Goal: Book appointment/travel/reservation

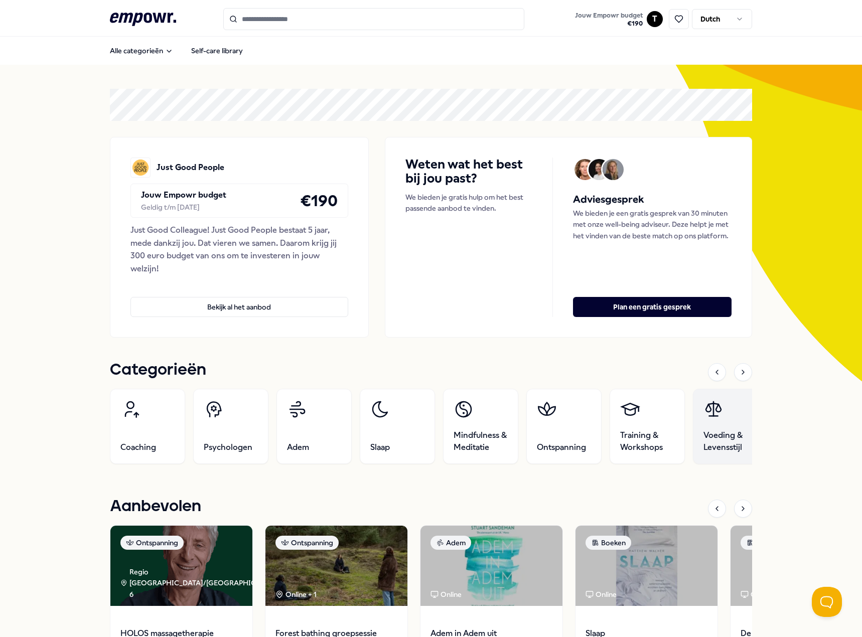
click at [707, 427] on link "Voeding & Levensstijl" at bounding box center [730, 426] width 75 height 75
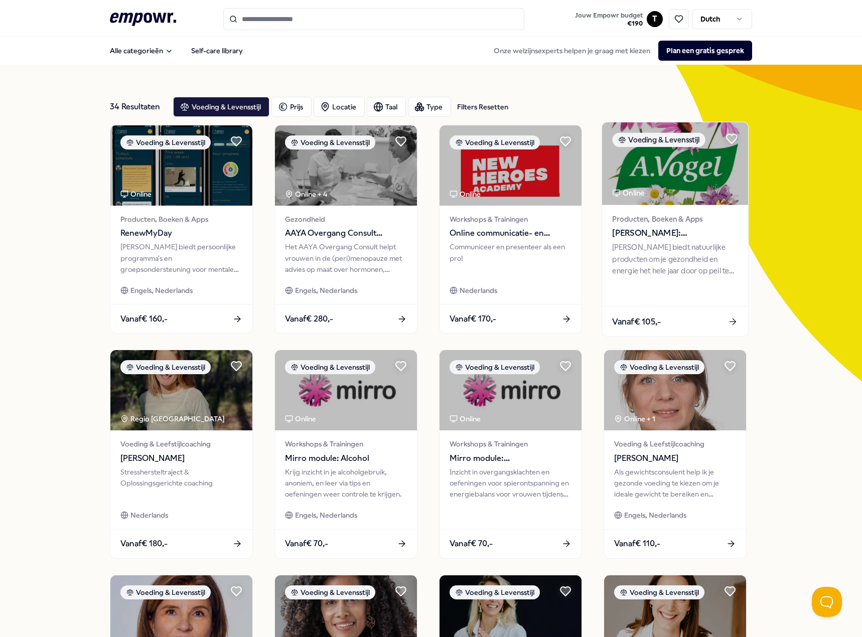
click at [681, 234] on span "[PERSON_NAME]: Supplementen" at bounding box center [674, 233] width 125 height 13
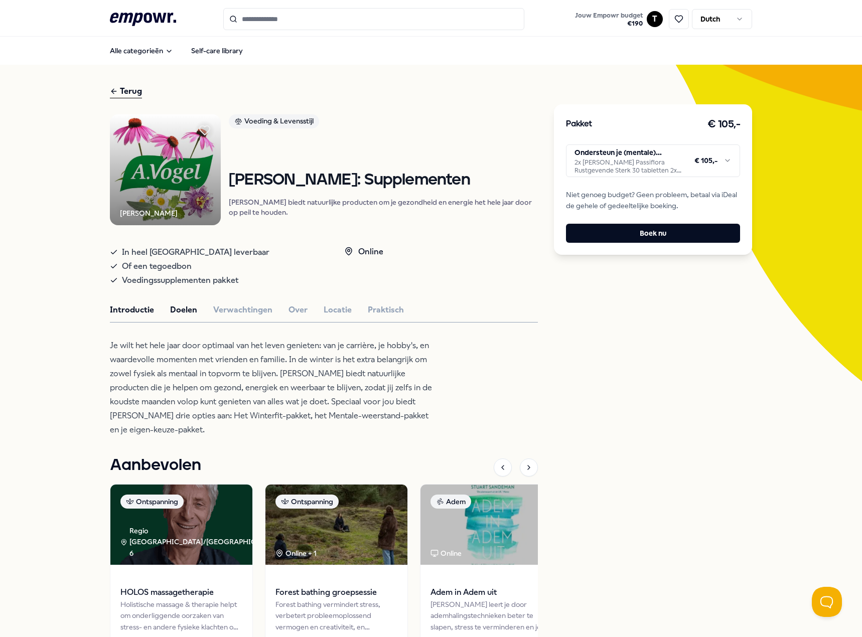
click at [170, 317] on button "Doelen" at bounding box center [183, 310] width 27 height 13
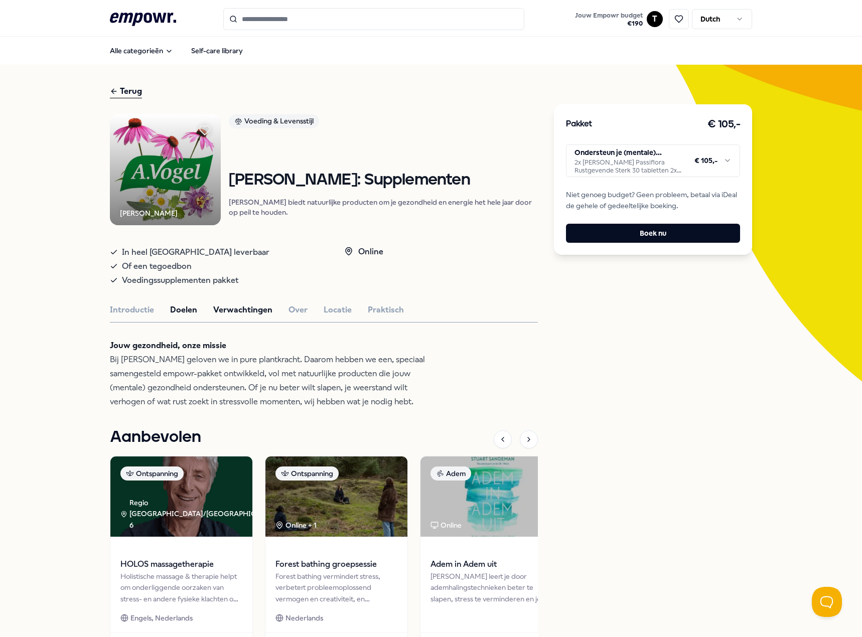
click at [244, 317] on button "Verwachtingen" at bounding box center [242, 310] width 59 height 13
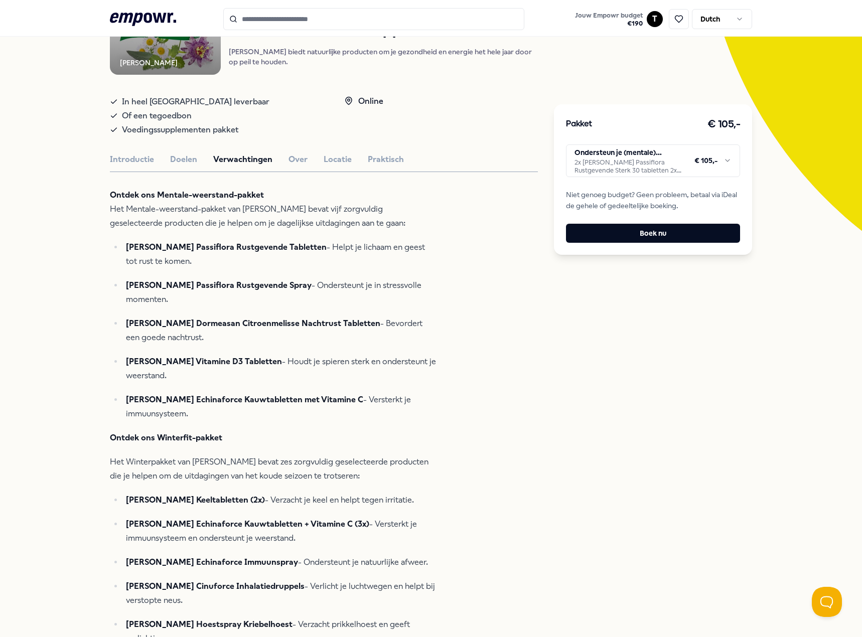
scroll to position [201, 0]
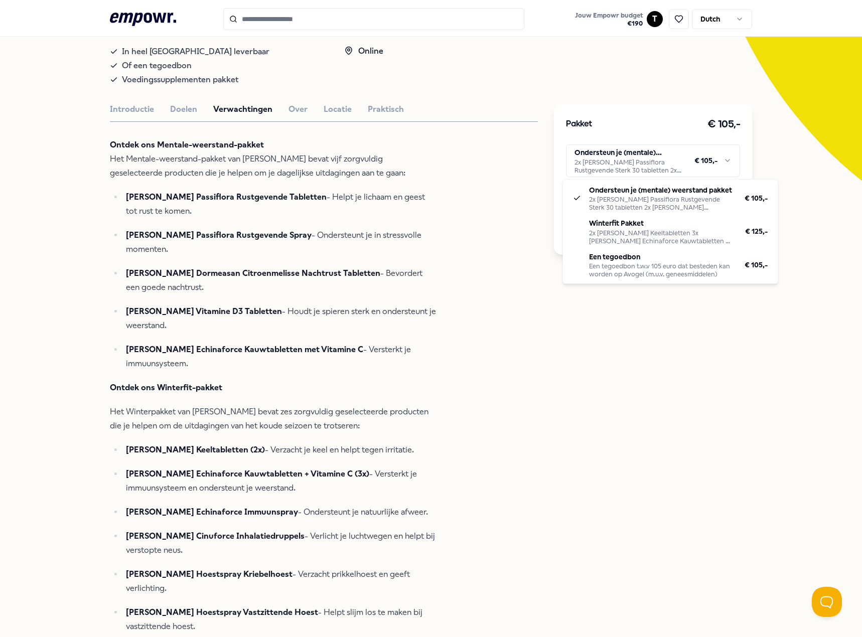
click at [723, 162] on html ".empowr-logo_svg__cls-1{fill:#03032f} Jouw Empowr budget € 190 T Dutch Alle cat…" at bounding box center [431, 318] width 862 height 637
click at [476, 371] on html ".empowr-logo_svg__cls-1{fill:#03032f} Jouw Empowr budget € 190 T Dutch Alle cat…" at bounding box center [431, 318] width 862 height 637
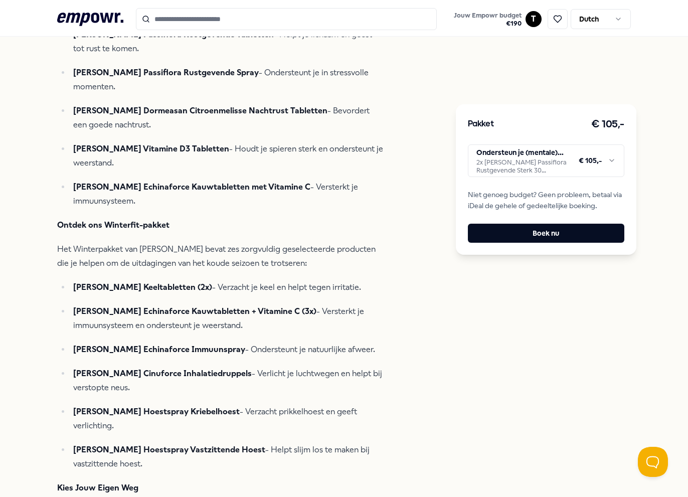
scroll to position [401, 0]
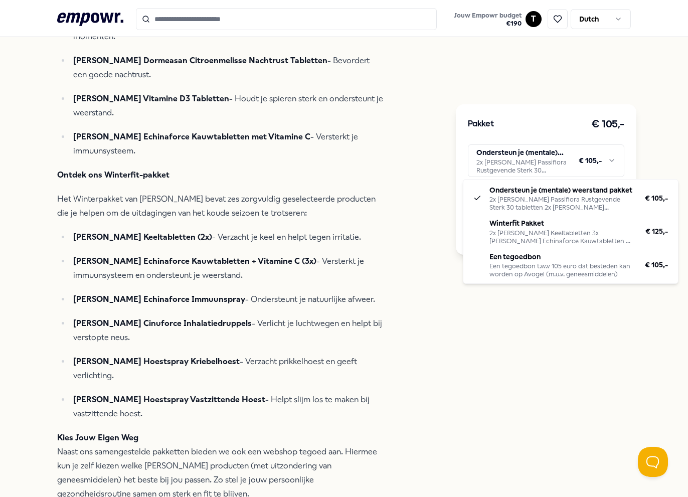
click at [572, 158] on html ".empowr-logo_svg__cls-1{fill:#03032f} Jouw Empowr budget € 190 T Dutch Alle cat…" at bounding box center [344, 248] width 688 height 497
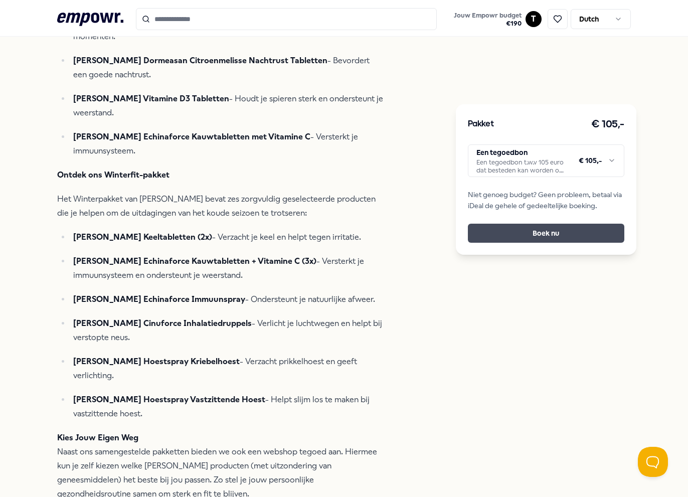
click at [539, 232] on button "Boek nu" at bounding box center [546, 233] width 157 height 19
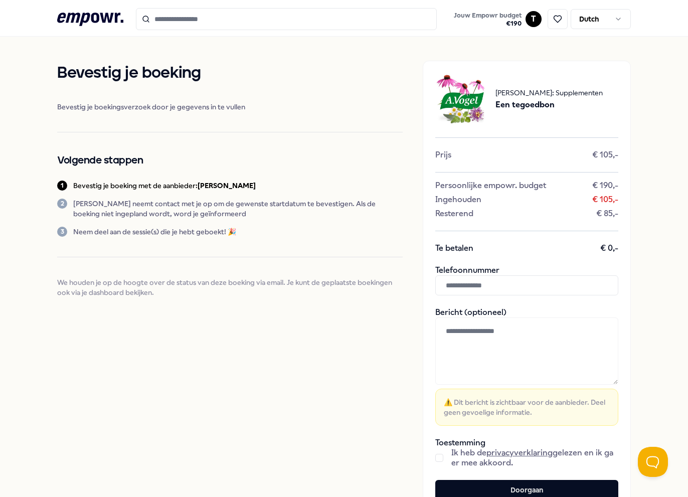
click at [527, 279] on input "text" at bounding box center [527, 285] width 183 height 20
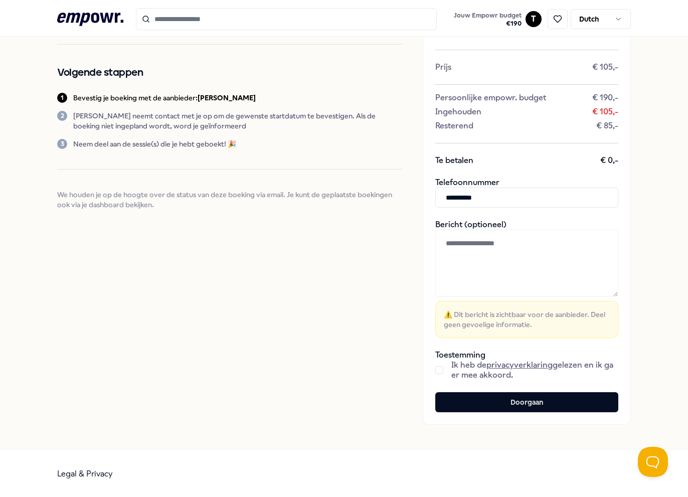
scroll to position [89, 0]
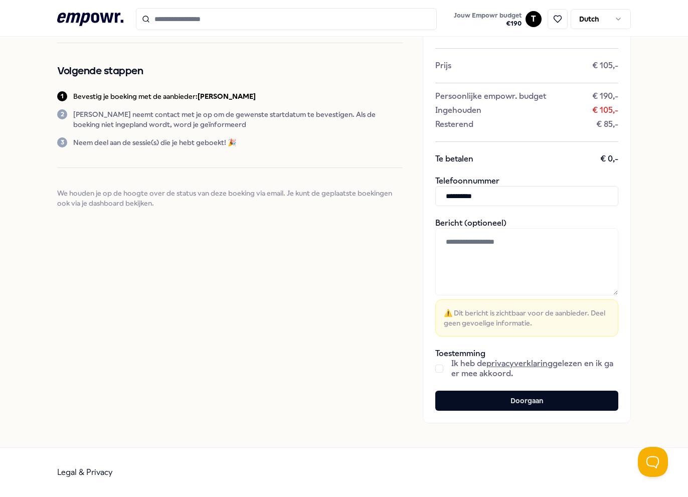
type input "**********"
click at [439, 369] on div "Ik heb de privacyverklaring gelezen en ik ga er mee akkoord." at bounding box center [527, 369] width 183 height 20
click at [436, 369] on button "button" at bounding box center [440, 369] width 8 height 8
click at [493, 403] on button "Doorgaan" at bounding box center [527, 401] width 183 height 20
